Goal: Find specific page/section: Find specific page/section

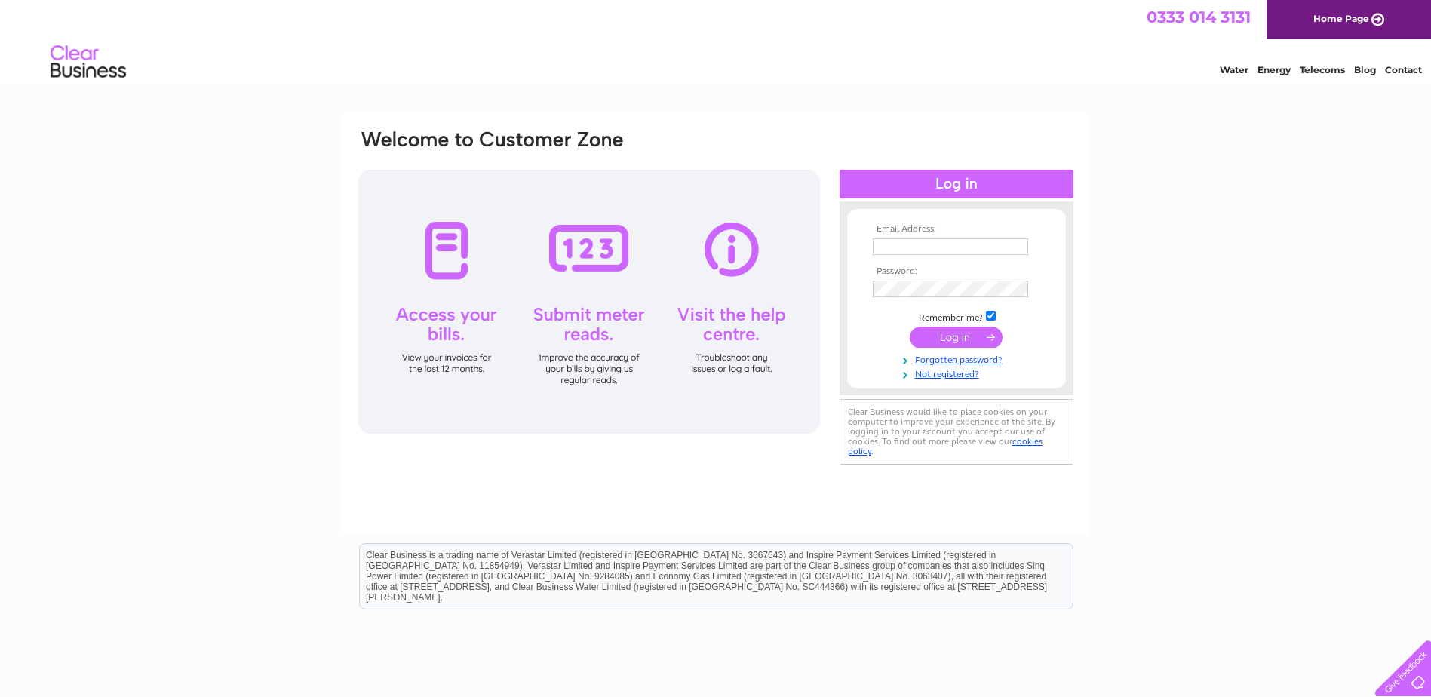
type input "lesley@advancedelectrics.com"
click at [959, 339] on input "submit" at bounding box center [956, 337] width 93 height 21
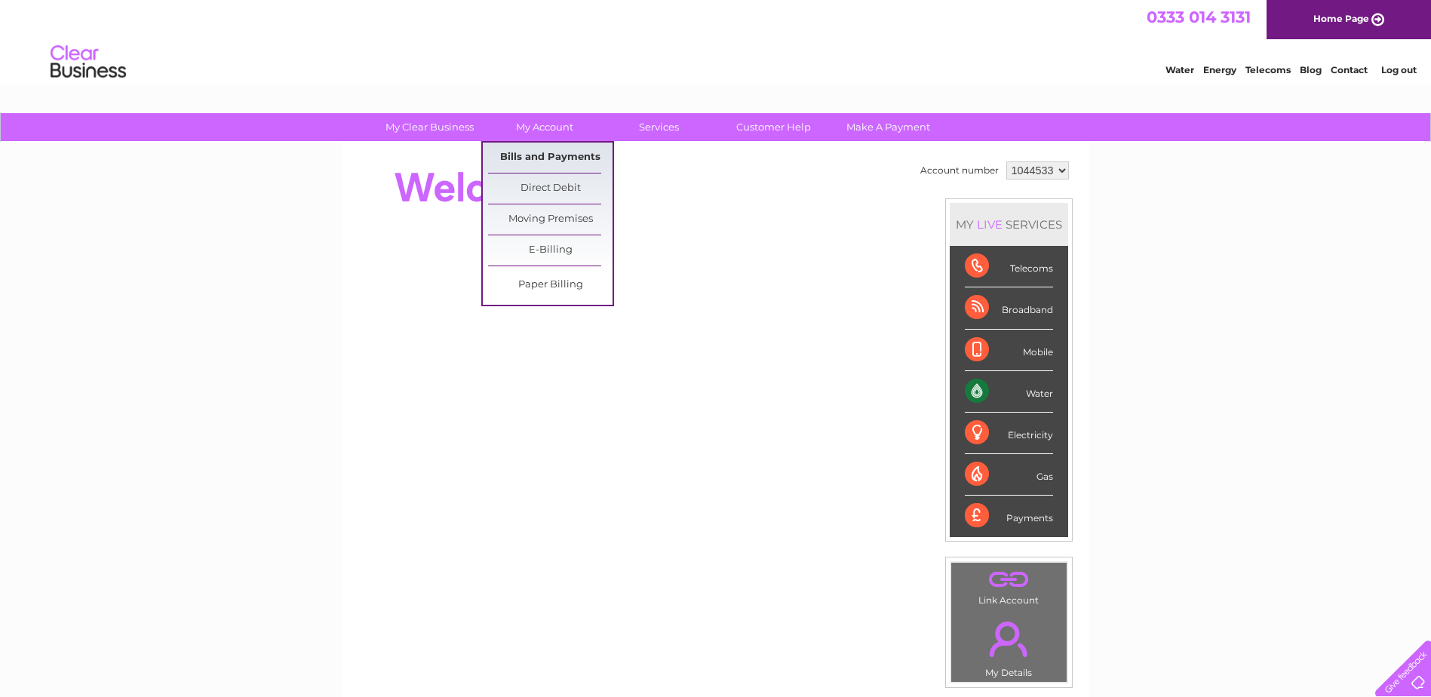
click at [540, 152] on link "Bills and Payments" at bounding box center [550, 158] width 125 height 30
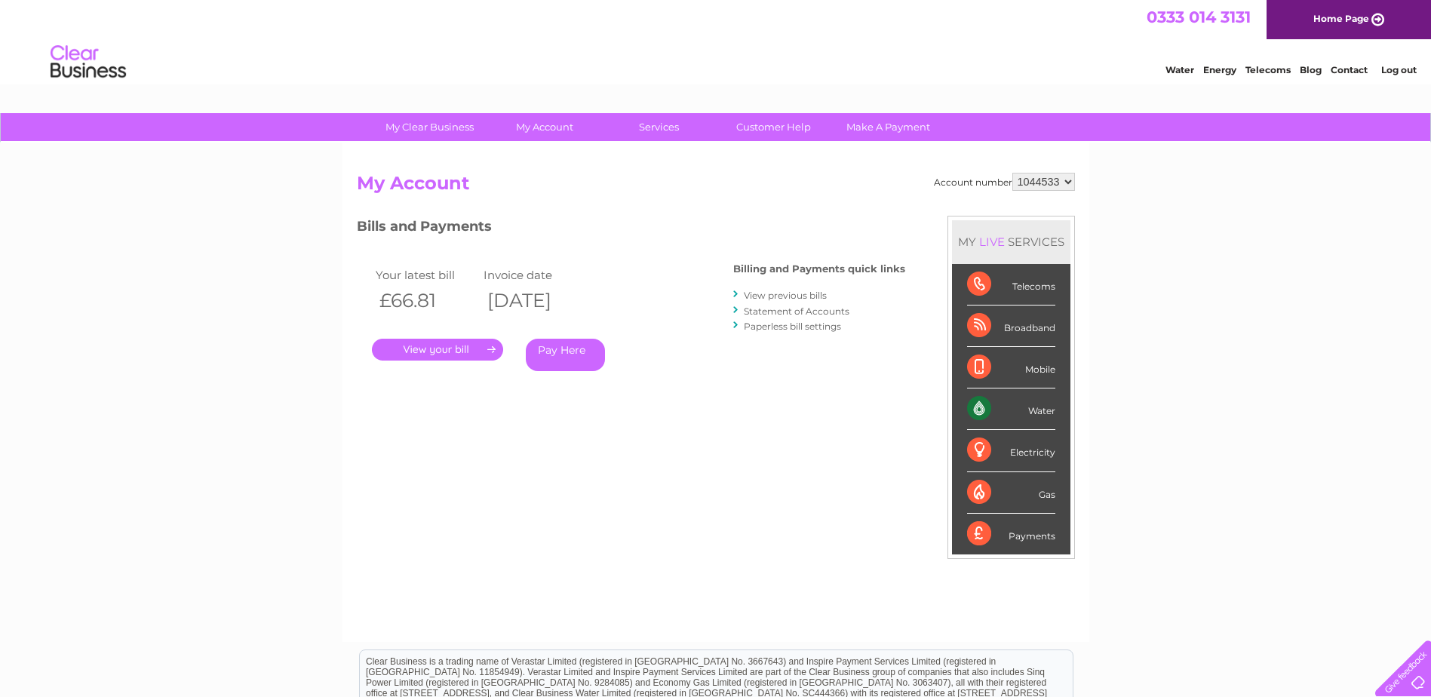
click at [445, 352] on link "." at bounding box center [437, 350] width 131 height 22
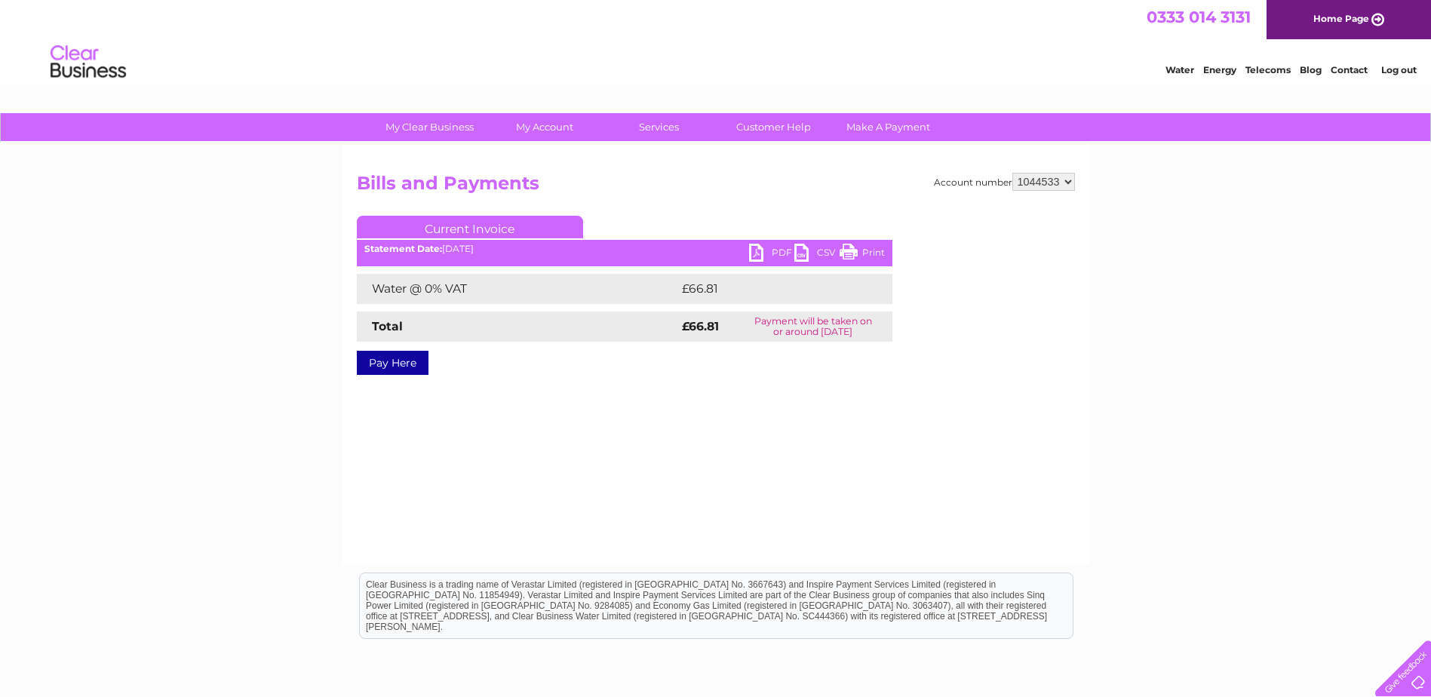
click at [761, 254] on link "PDF" at bounding box center [771, 255] width 45 height 22
